Goal: Check status: Check status

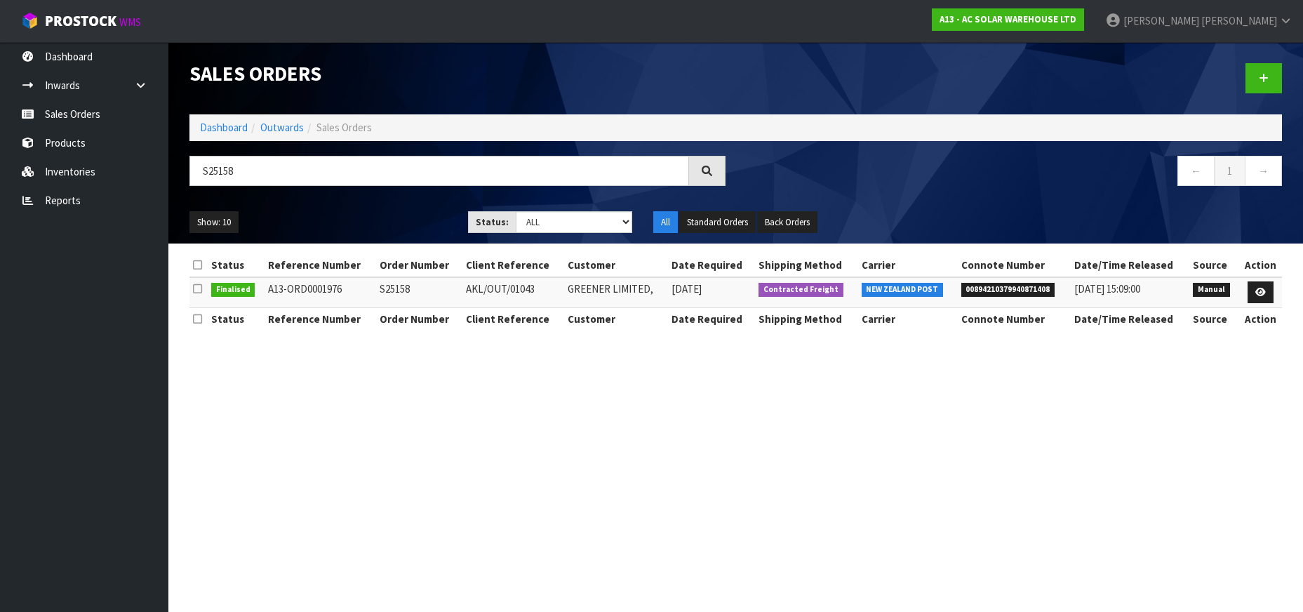
click at [803, 312] on th "Shipping Method" at bounding box center [806, 318] width 102 height 22
click at [844, 22] on nav "Toggle navigation ProStock WMS A13 - AC SOLAR WAREHOUSE LTD [PERSON_NAME] Logout" at bounding box center [651, 21] width 1303 height 43
click at [421, 170] on input "S25158a" at bounding box center [439, 171] width 500 height 30
paste input "S25351"
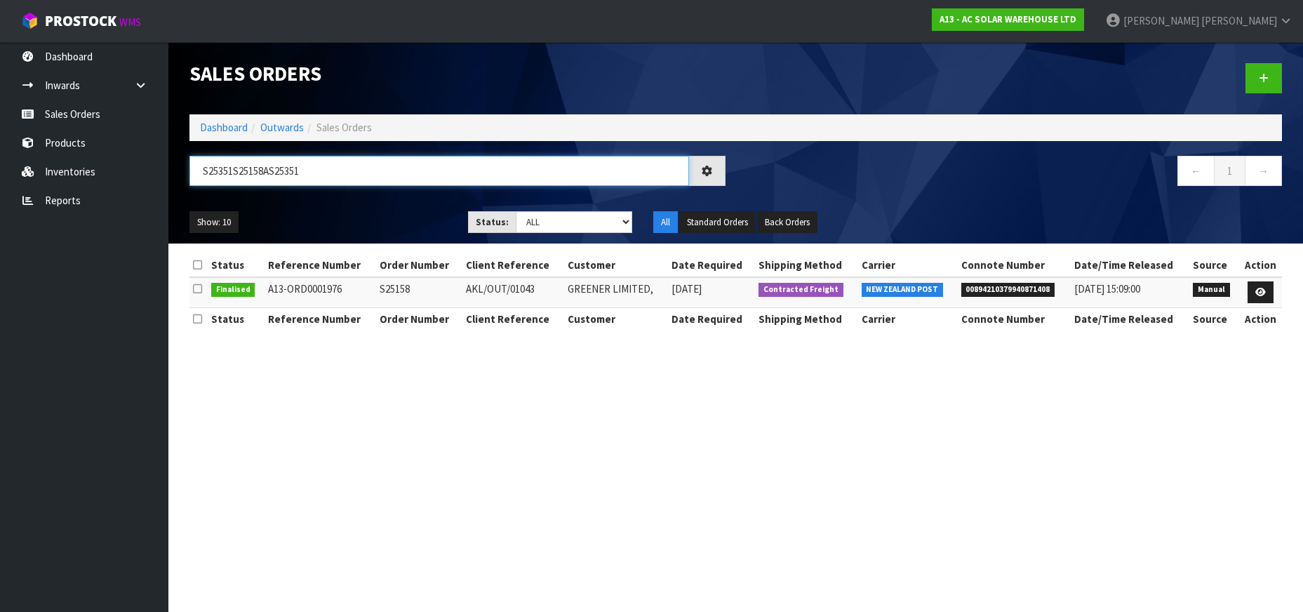
paste input "text"
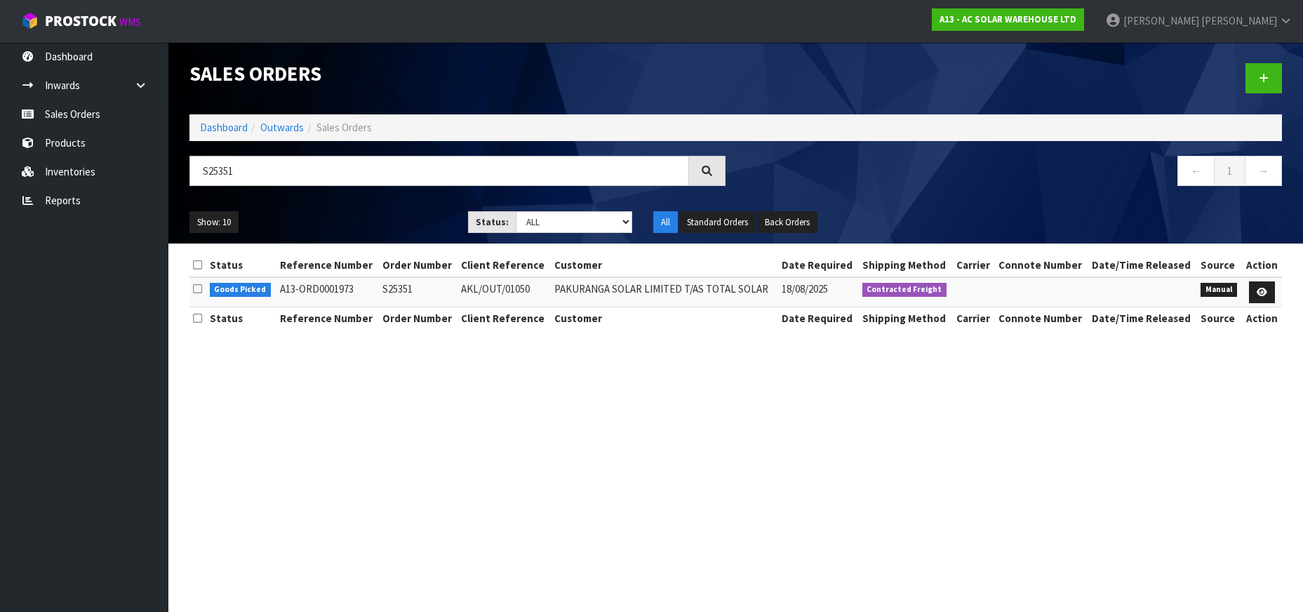
click at [679, 335] on div "Status Reference Number Order Number Client Reference Customer Date Required Sh…" at bounding box center [735, 299] width 1093 height 90
click at [447, 162] on input "S25351" at bounding box center [439, 171] width 500 height 30
paste input "S25327"
paste input "text"
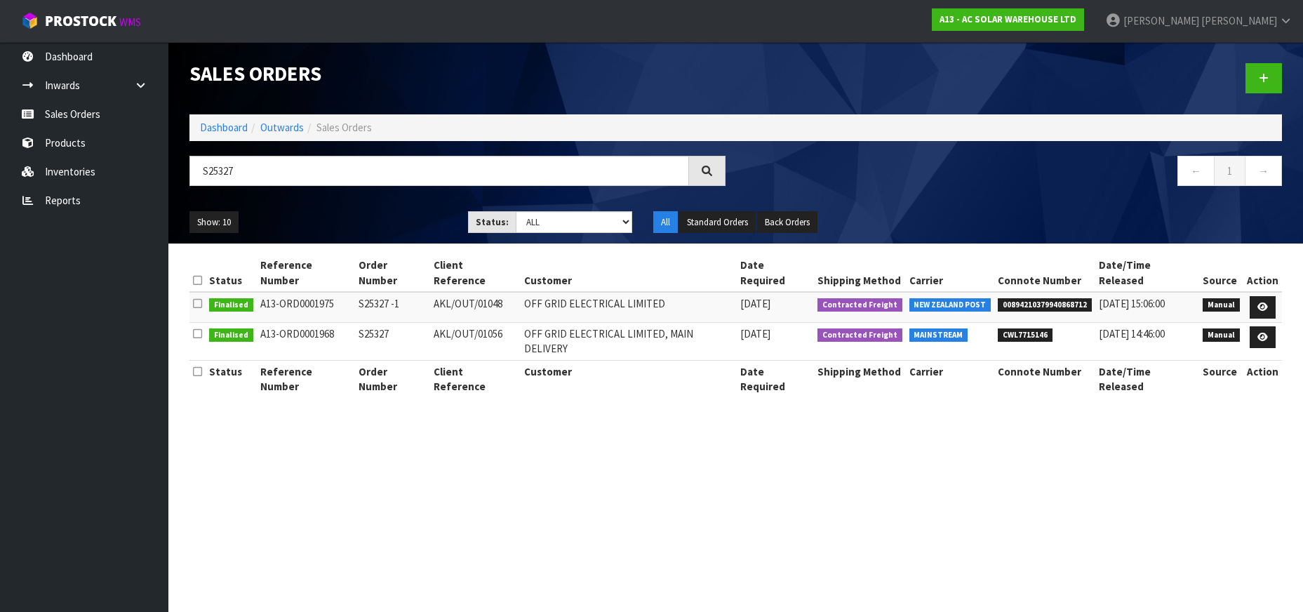
click at [1063, 298] on span "00894210379940868712" at bounding box center [1045, 305] width 94 height 14
copy span "00894210379940868712"
drag, startPoint x: 954, startPoint y: 343, endPoint x: 980, endPoint y: 334, distance: 27.5
click at [954, 360] on th "Carrier" at bounding box center [950, 378] width 89 height 37
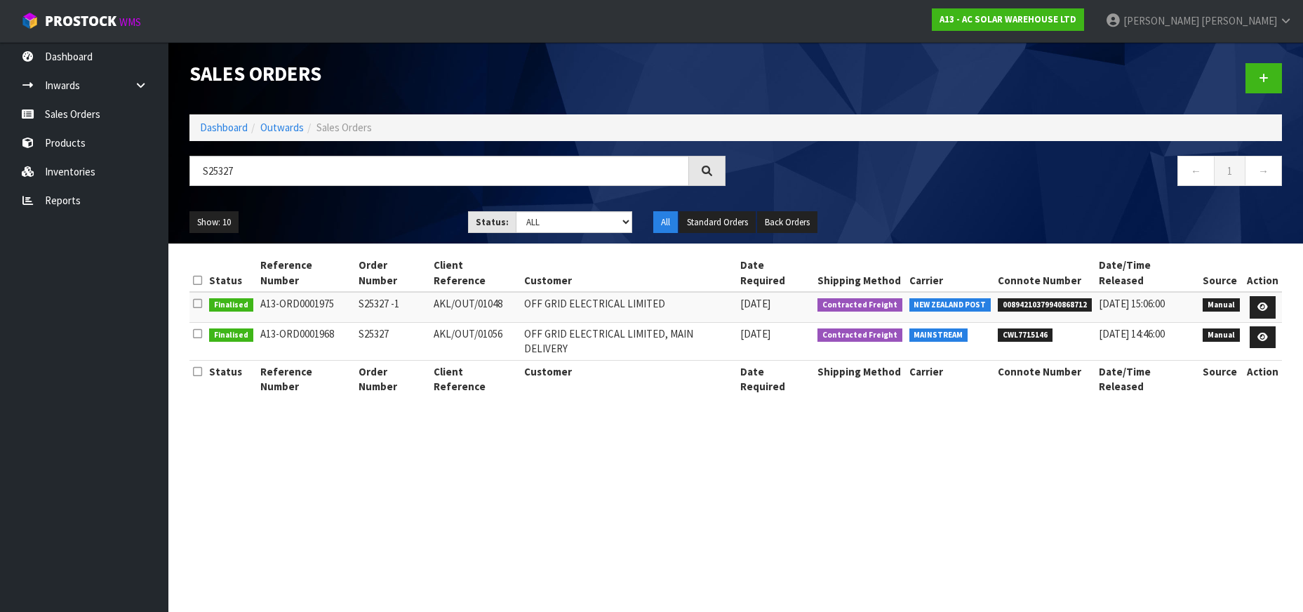
click at [1023, 328] on span "CWL7715146" at bounding box center [1025, 335] width 55 height 14
copy span "CWL7715146"
click at [394, 177] on input "S25327" at bounding box center [439, 171] width 500 height 30
paste input "426"
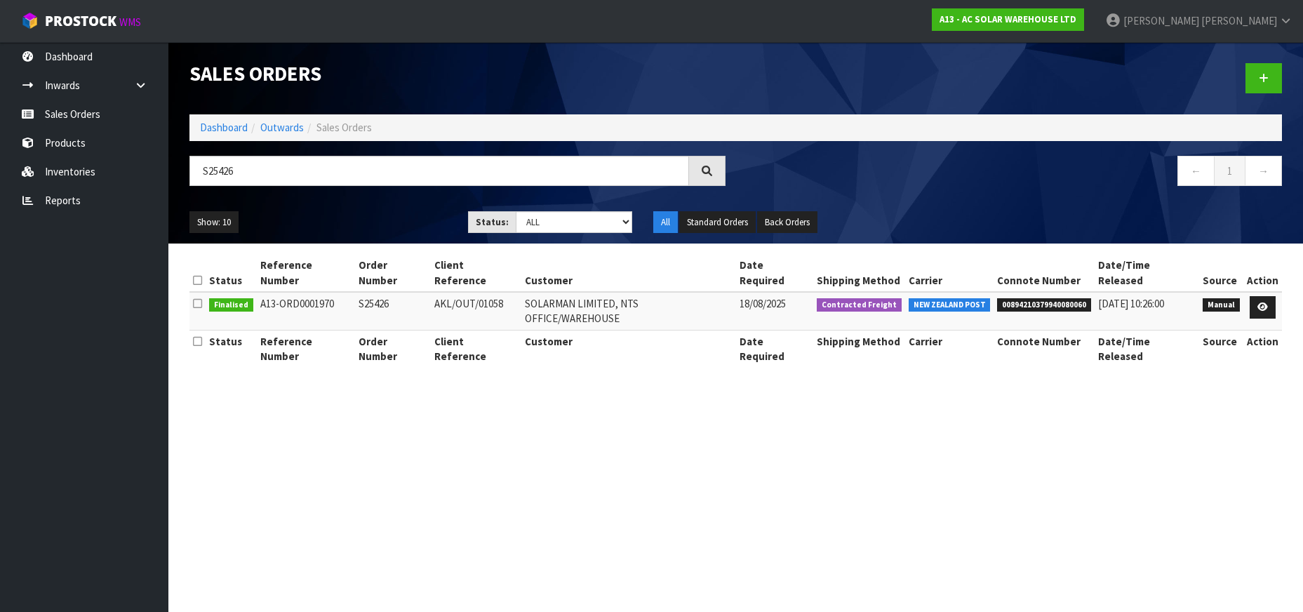
click at [1026, 298] on span "00894210379940080060" at bounding box center [1044, 305] width 94 height 14
copy span "00894210379940080060"
click at [399, 174] on input "S25426" at bounding box center [439, 171] width 500 height 30
paste input "360"
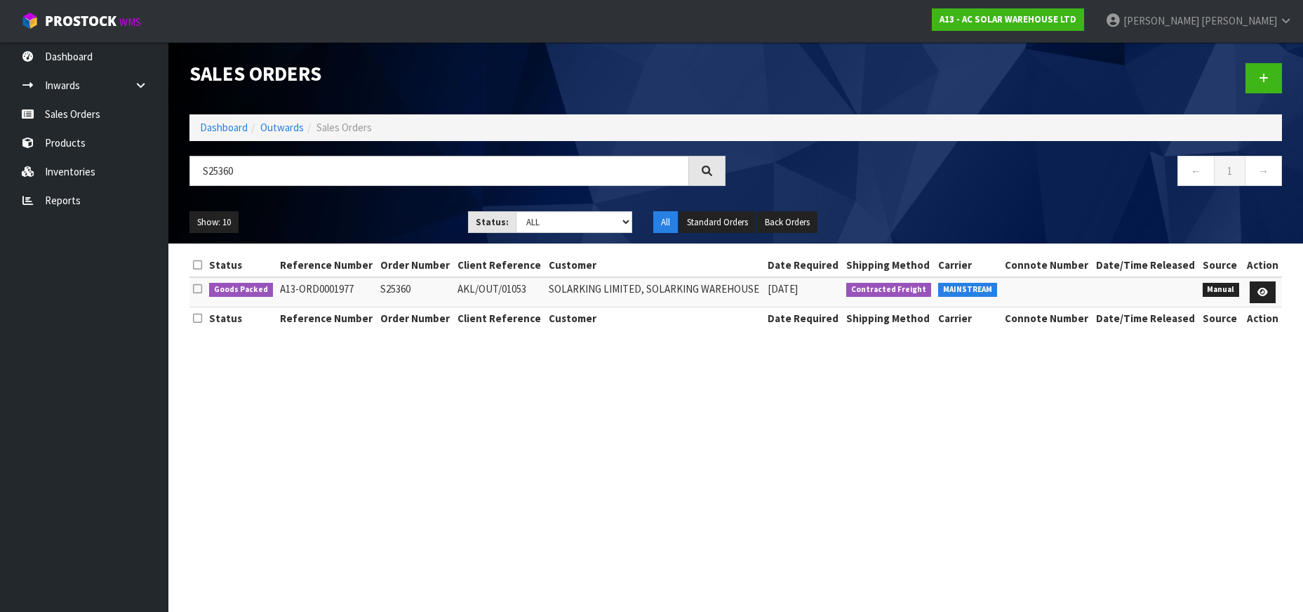
click at [391, 195] on div "S25360 ← 1 →" at bounding box center [736, 178] width 1114 height 45
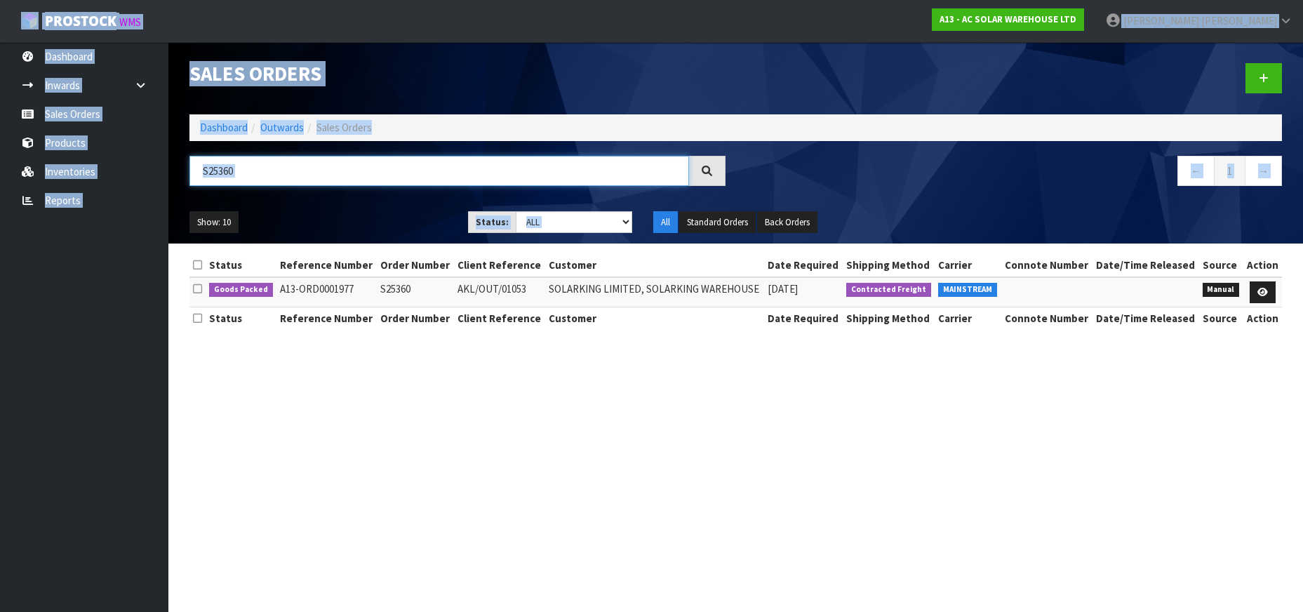
click at [382, 185] on input "S25360" at bounding box center [439, 171] width 500 height 30
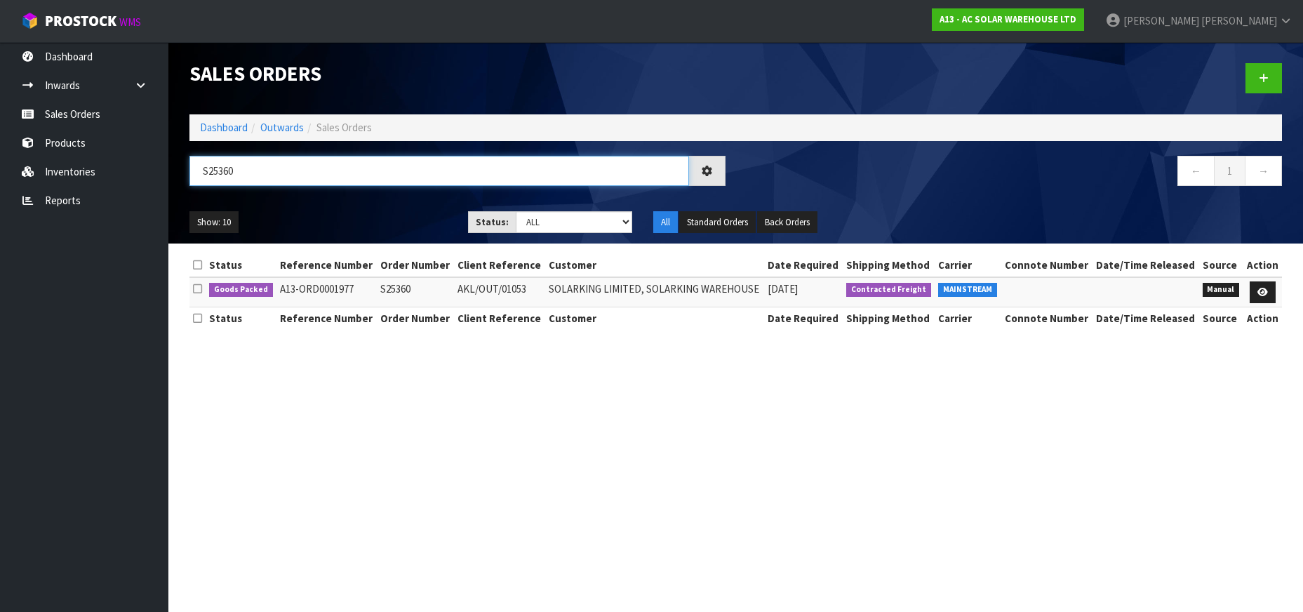
click at [390, 175] on input "S25360" at bounding box center [439, 171] width 500 height 30
paste input "185"
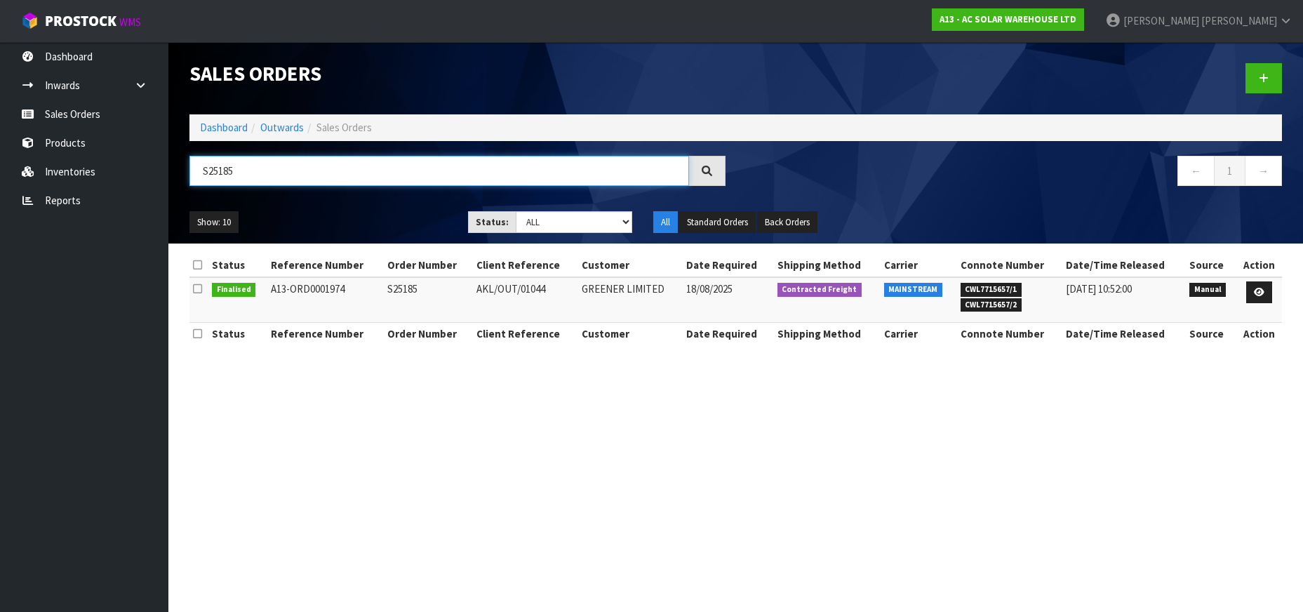
type input "S25185"
click at [994, 303] on span "CWL7715657/2" at bounding box center [992, 305] width 62 height 14
copy span "CWL7715657"
click at [999, 291] on span "CWL7715657/1" at bounding box center [992, 290] width 62 height 14
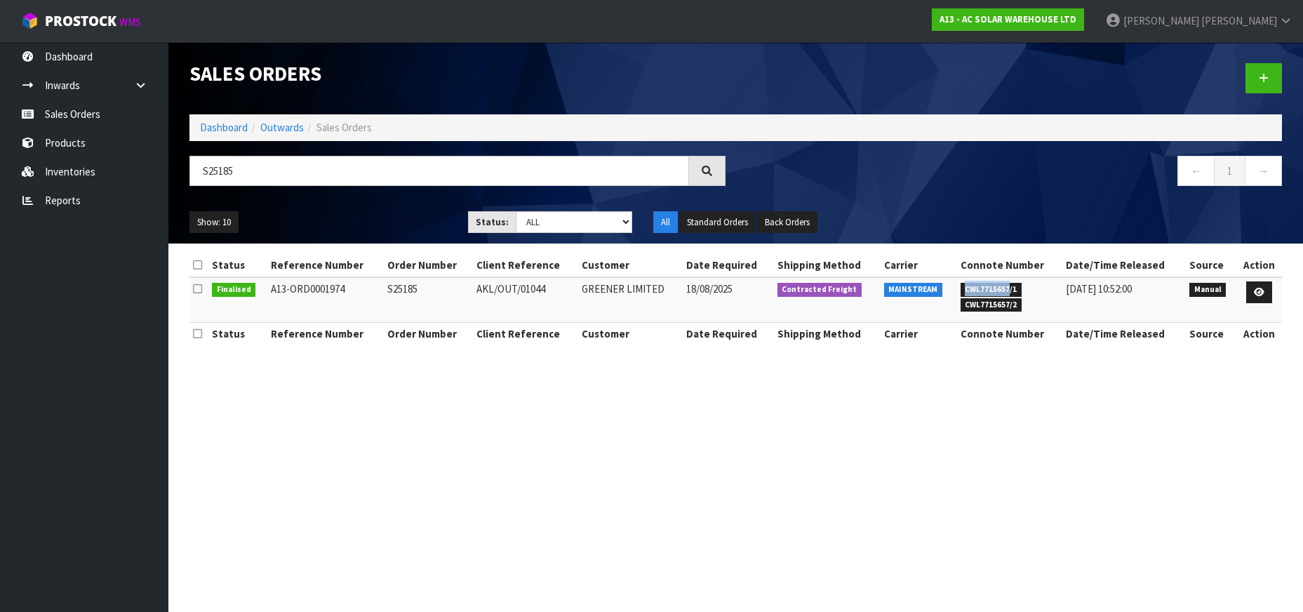
click at [997, 292] on span "CWL7715657/1" at bounding box center [992, 290] width 62 height 14
copy span "CWL7715657"
